Goal: Information Seeking & Learning: Learn about a topic

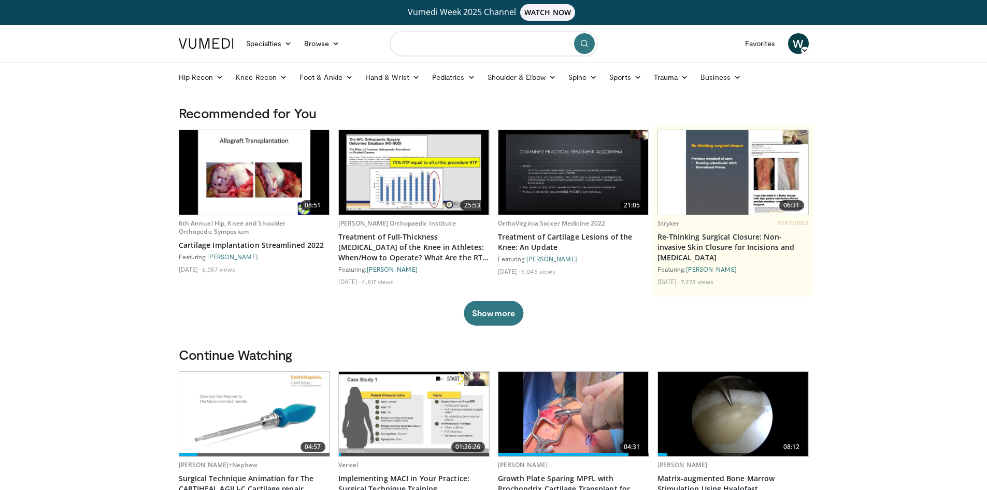
click at [440, 41] on input "Search topics, interventions" at bounding box center [493, 43] width 207 height 25
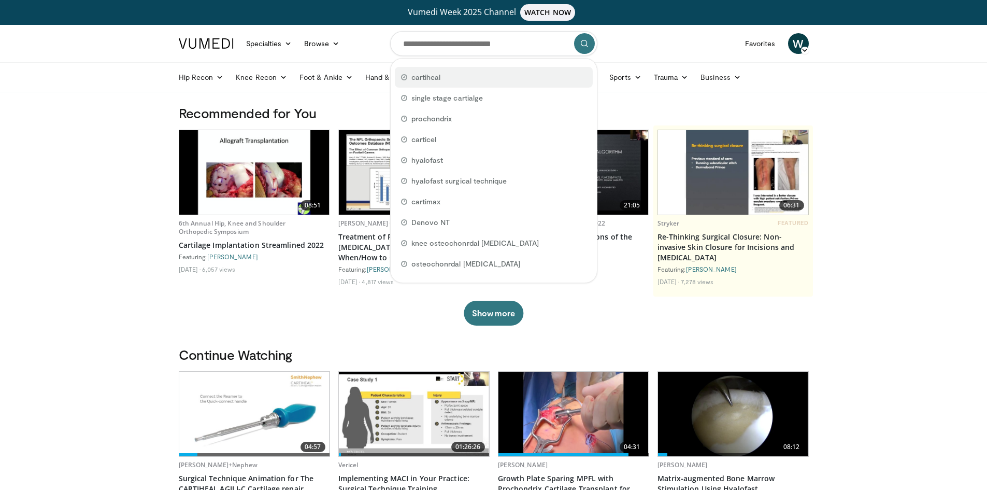
click at [452, 78] on div "cartiheal" at bounding box center [494, 77] width 198 height 21
type input "*********"
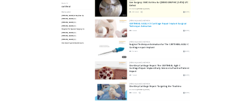
scroll to position [311, 0]
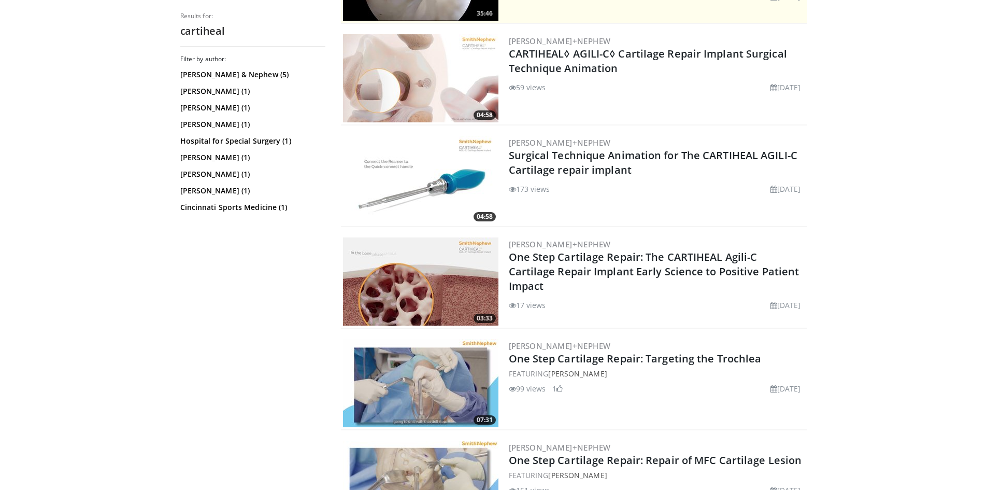
drag, startPoint x: 599, startPoint y: 270, endPoint x: 913, endPoint y: 281, distance: 313.7
click at [913, 281] on body "Vumedi Week 2025 Channel WATCH NOW Specialties Adult & Family Medicine Allergy,…" at bounding box center [493, 369] width 987 height 1360
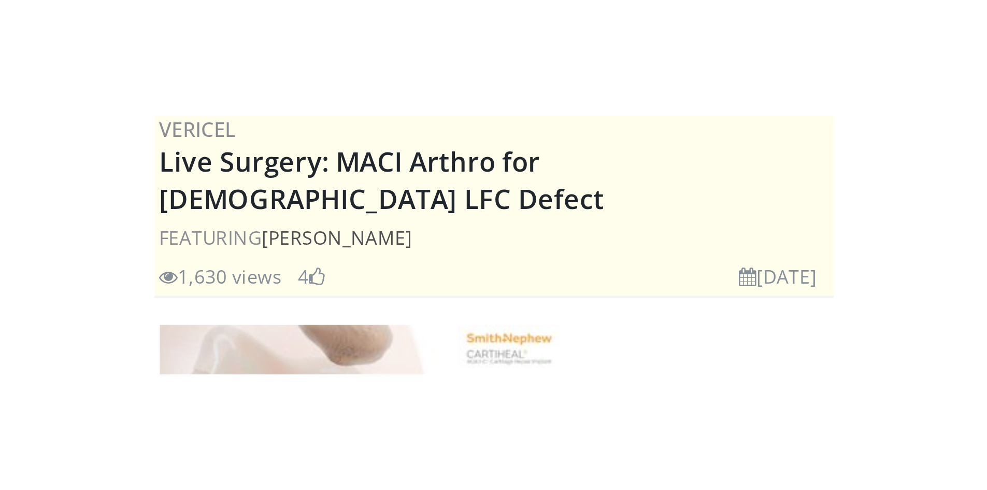
scroll to position [371, 0]
